Goal: Register for event/course

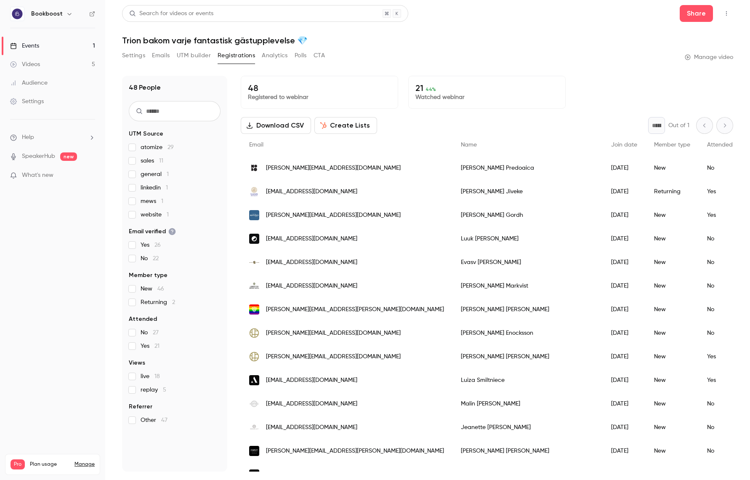
click at [41, 49] on link "Events 1" at bounding box center [52, 46] width 105 height 19
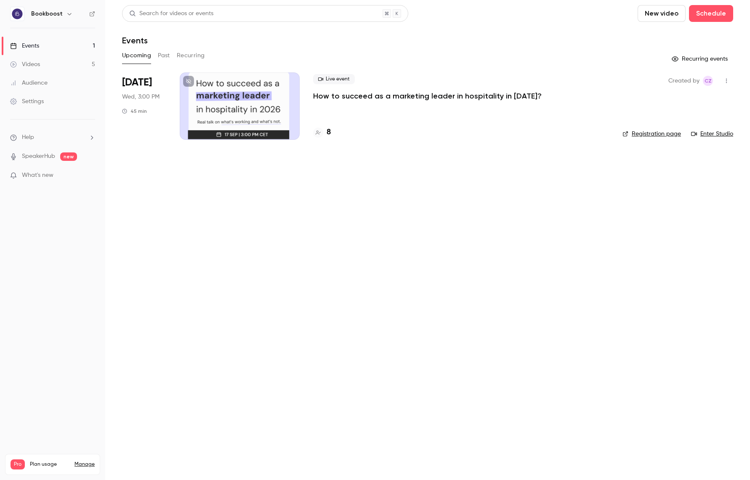
click at [367, 100] on p "How to succeed as a marketing leader in hospitality in [DATE]?" at bounding box center [427, 96] width 229 height 10
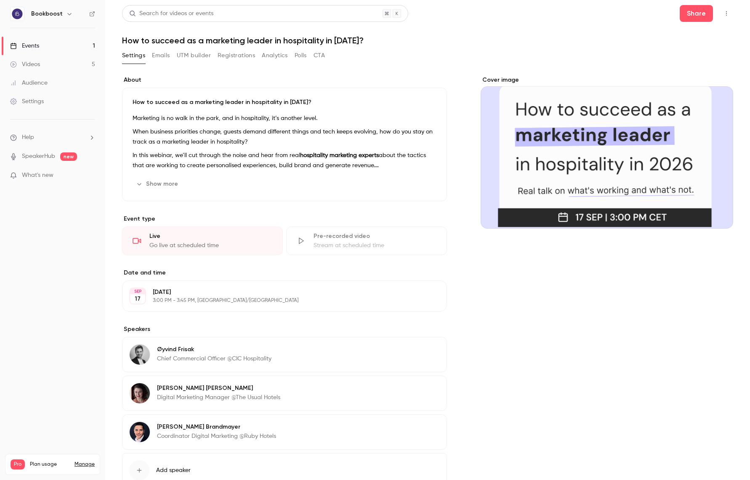
click at [236, 55] on button "Registrations" at bounding box center [236, 55] width 37 height 13
